Goal: Transaction & Acquisition: Download file/media

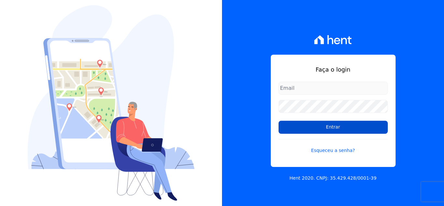
type input "[EMAIL_ADDRESS][DOMAIN_NAME]"
click at [338, 125] on input "Entrar" at bounding box center [333, 127] width 109 height 13
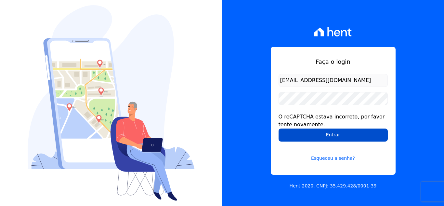
click at [325, 135] on input "Entrar" at bounding box center [333, 134] width 109 height 13
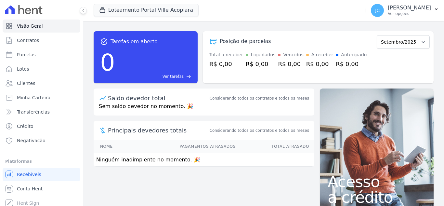
click at [169, 1] on div "Loteamento Portal Ville Acopiara Cabral Empreendimentos Loteamento Portal Ville…" at bounding box center [229, 10] width 270 height 21
click at [154, 9] on button "Loteamento Portal Ville Acopiara" at bounding box center [146, 10] width 105 height 12
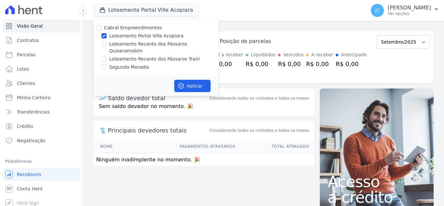
click at [118, 37] on label "Loteamento Portal Ville Acopiara" at bounding box center [146, 36] width 74 height 7
click at [107, 37] on input "Loteamento Portal Ville Acopiara" at bounding box center [103, 35] width 5 height 5
checkbox input "false"
click at [121, 46] on label "Loteamento Recanto dos Pássaros Quixeramobim" at bounding box center [163, 48] width 109 height 14
click at [107, 46] on input "Loteamento Recanto dos Pássaros Quixeramobim" at bounding box center [103, 43] width 5 height 5
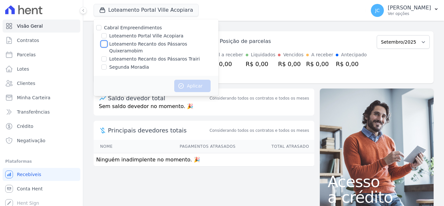
checkbox input "true"
click at [189, 80] on button "Aplicar" at bounding box center [192, 86] width 36 height 12
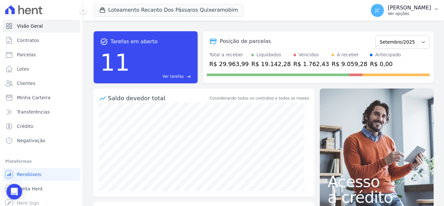
click at [405, 17] on button "JC JANAÍNA CABRAL Ver opções" at bounding box center [405, 10] width 78 height 18
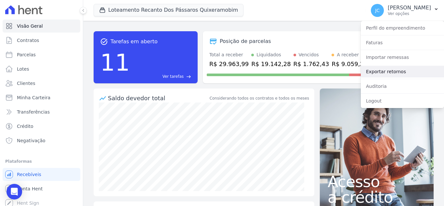
click at [393, 73] on link "Exportar retornos" at bounding box center [402, 72] width 83 height 12
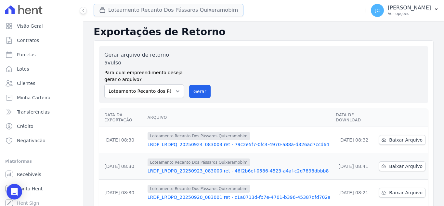
click at [195, 6] on button "Loteamento Recanto Dos Pássaros Quixeramobim" at bounding box center [169, 10] width 150 height 12
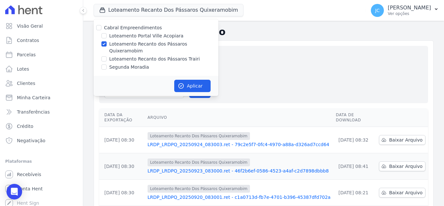
click at [122, 43] on label "Loteamento Recanto dos Pássaros Quixeramobim" at bounding box center [163, 48] width 109 height 14
click at [107, 43] on input "Loteamento Recanto dos Pássaros Quixeramobim" at bounding box center [103, 43] width 5 height 5
checkbox input "false"
click at [112, 56] on label "Loteamento Recanto dos Pássaros Trairi" at bounding box center [154, 59] width 91 height 7
click at [107, 56] on input "Loteamento Recanto dos Pássaros Trairi" at bounding box center [103, 58] width 5 height 5
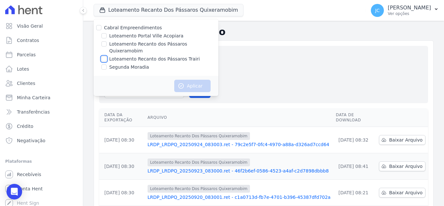
checkbox input "true"
click at [197, 80] on button "Aplicar" at bounding box center [192, 86] width 36 height 12
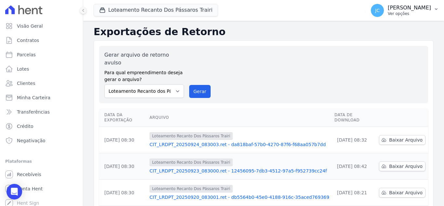
click at [430, 12] on p "Ver opções" at bounding box center [409, 13] width 43 height 5
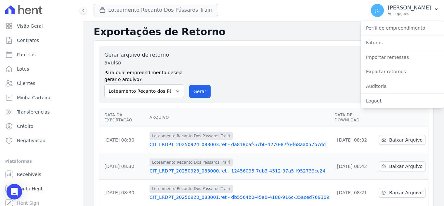
click at [187, 9] on button "Loteamento Recanto Dos Pássaros Trairi" at bounding box center [156, 10] width 125 height 12
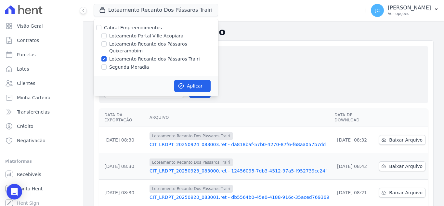
click at [116, 45] on label "Loteamento Recanto dos Pássaros Quixeramobim" at bounding box center [163, 48] width 109 height 14
click at [107, 45] on input "Loteamento Recanto dos Pássaros Quixeramobim" at bounding box center [103, 43] width 5 height 5
checkbox input "true"
click at [111, 56] on label "Loteamento Recanto dos Pássaros Trairi" at bounding box center [154, 59] width 91 height 7
click at [107, 56] on input "Loteamento Recanto dos Pássaros Trairi" at bounding box center [103, 58] width 5 height 5
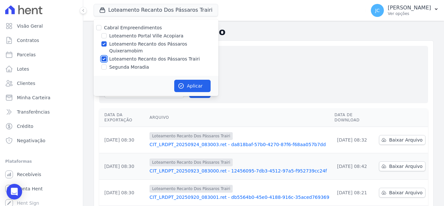
checkbox input "false"
click at [188, 80] on button "Aplicar" at bounding box center [192, 86] width 36 height 12
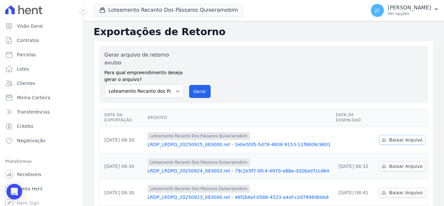
click at [408, 137] on span "Baixar Arquivo" at bounding box center [405, 140] width 33 height 7
click at [161, 10] on button "Loteamento Recanto Dos Pássaros Quixeramobim" at bounding box center [169, 10] width 150 height 12
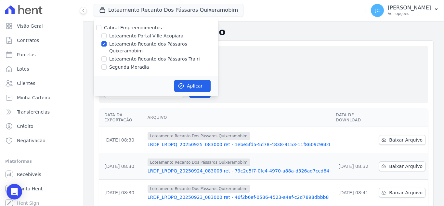
click at [120, 44] on label "Loteamento Recanto dos Pássaros Quixeramobim" at bounding box center [163, 48] width 109 height 14
click at [107, 44] on input "Loteamento Recanto dos Pássaros Quixeramobim" at bounding box center [103, 43] width 5 height 5
checkbox input "false"
click at [112, 56] on label "Loteamento Recanto dos Pássaros Trairi" at bounding box center [154, 59] width 91 height 7
click at [107, 56] on input "Loteamento Recanto dos Pássaros Trairi" at bounding box center [103, 58] width 5 height 5
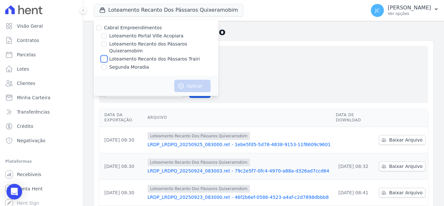
checkbox input "true"
click at [181, 84] on icon "button" at bounding box center [181, 86] width 5 height 5
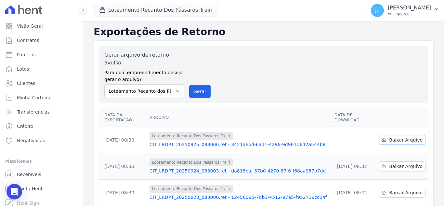
click at [406, 137] on span "Baixar Arquivo" at bounding box center [405, 140] width 33 height 7
